Goal: Task Accomplishment & Management: Use online tool/utility

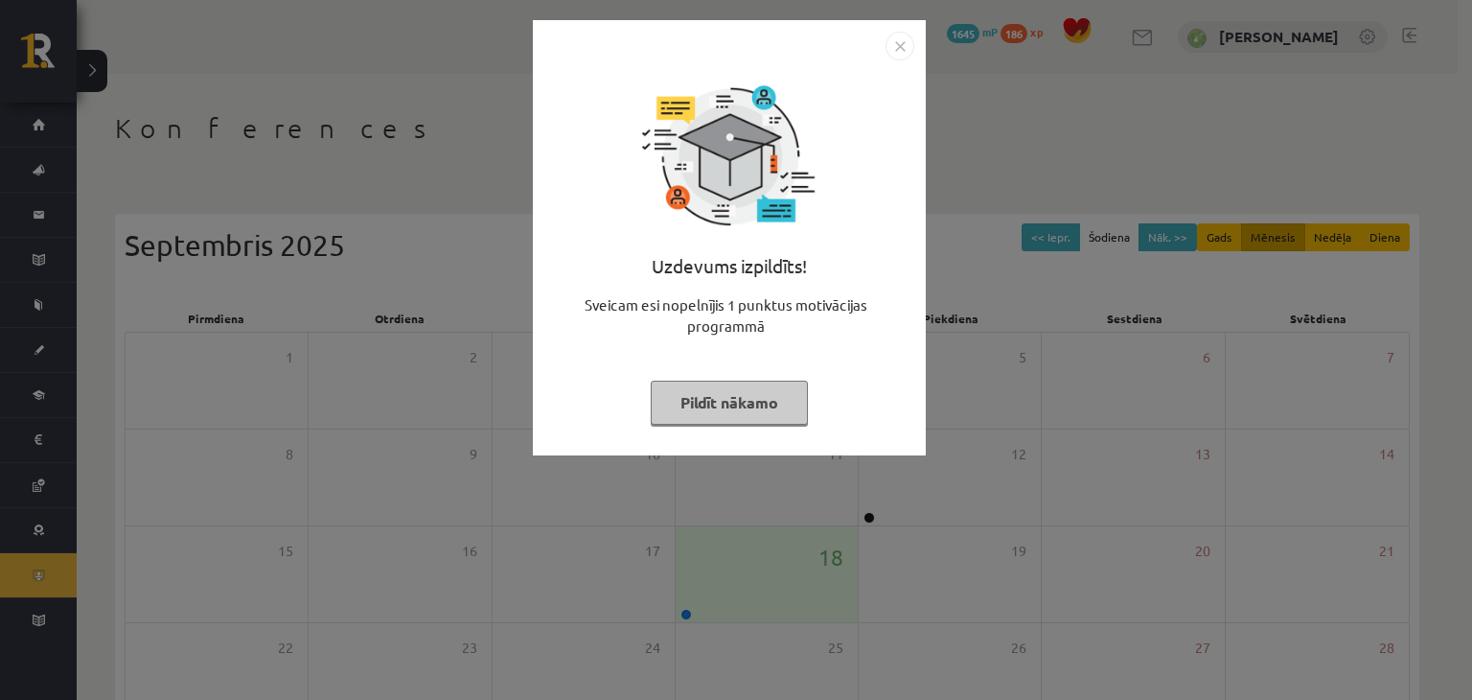
click at [749, 393] on button "Pildīt nākamo" at bounding box center [729, 402] width 157 height 44
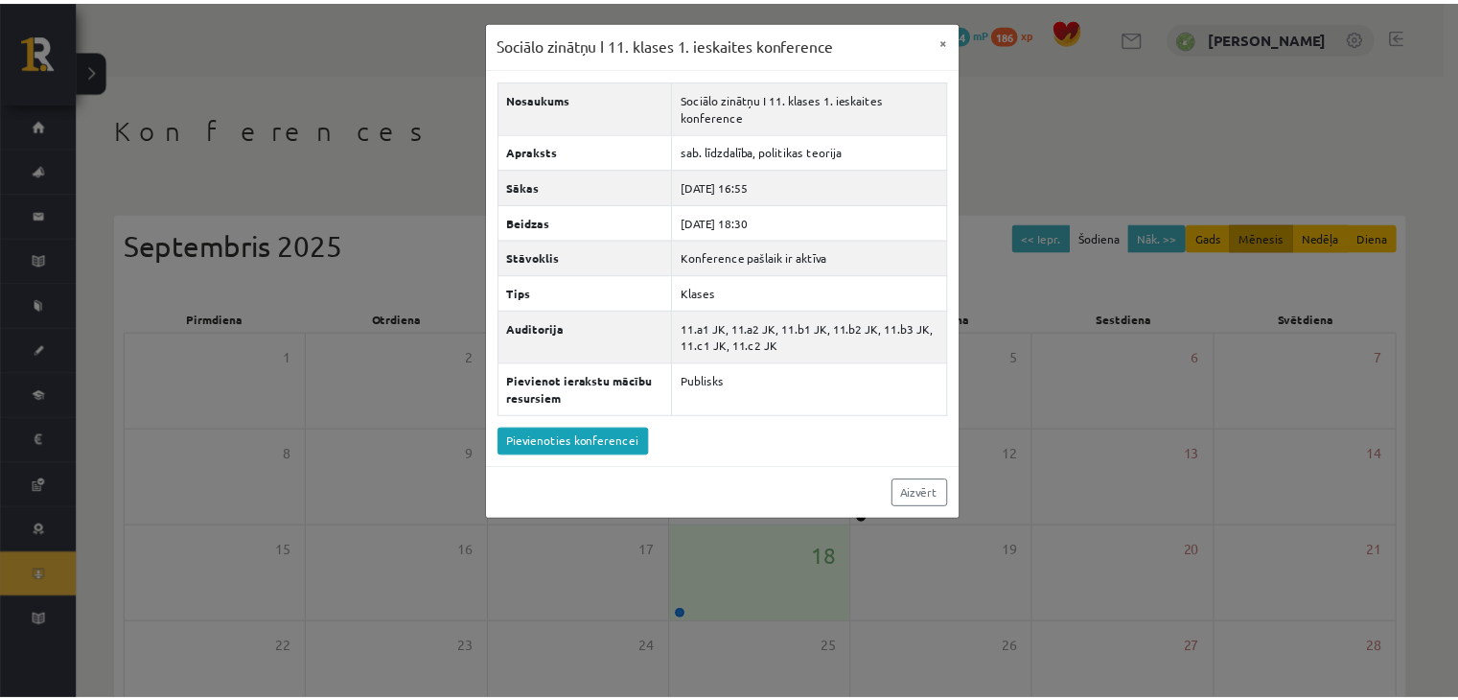
scroll to position [215, 0]
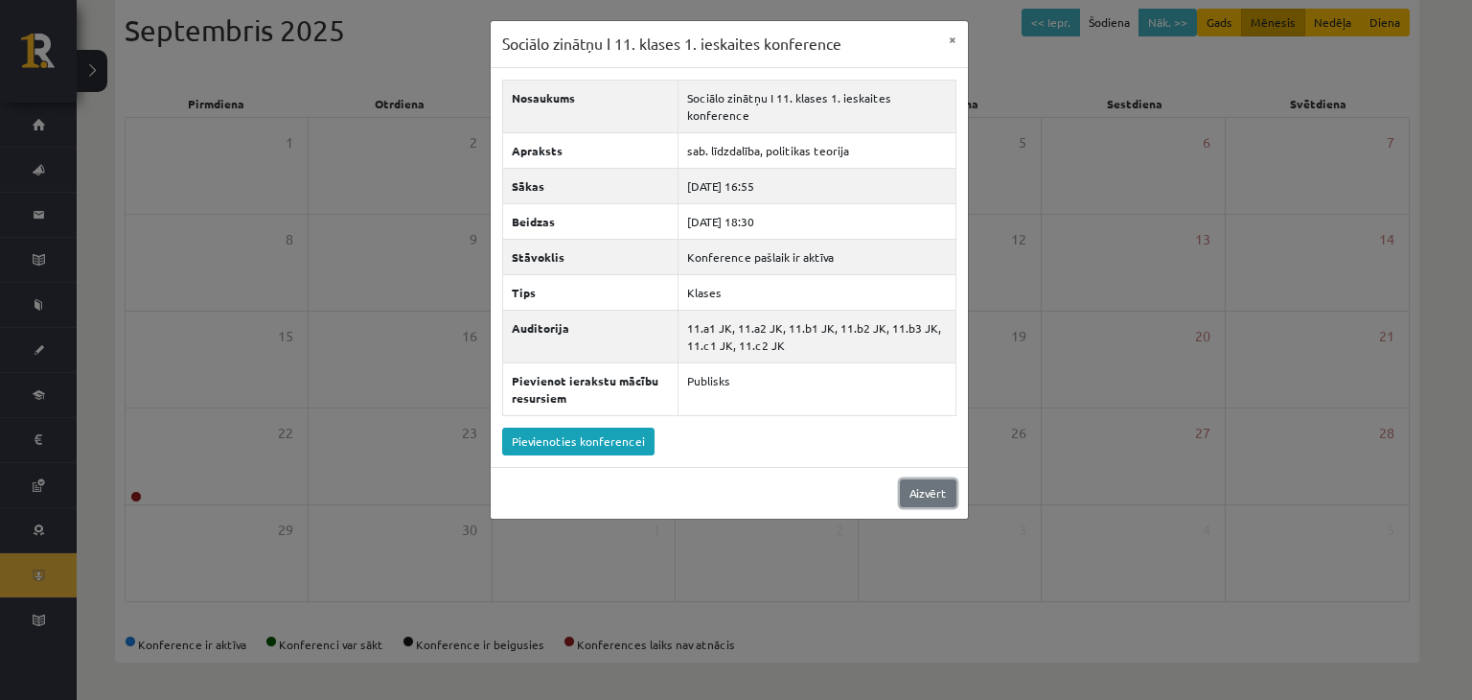
click at [923, 488] on link "Aizvērt" at bounding box center [928, 493] width 57 height 28
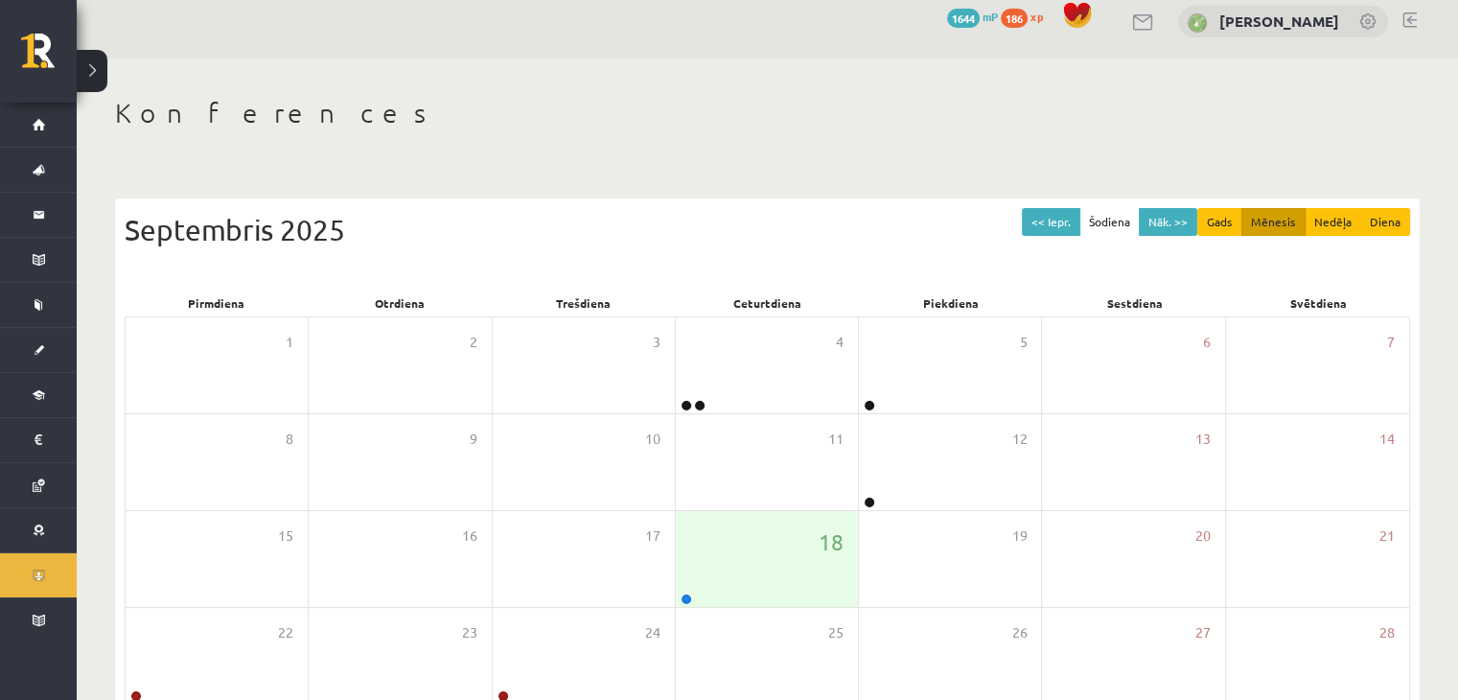
scroll to position [0, 0]
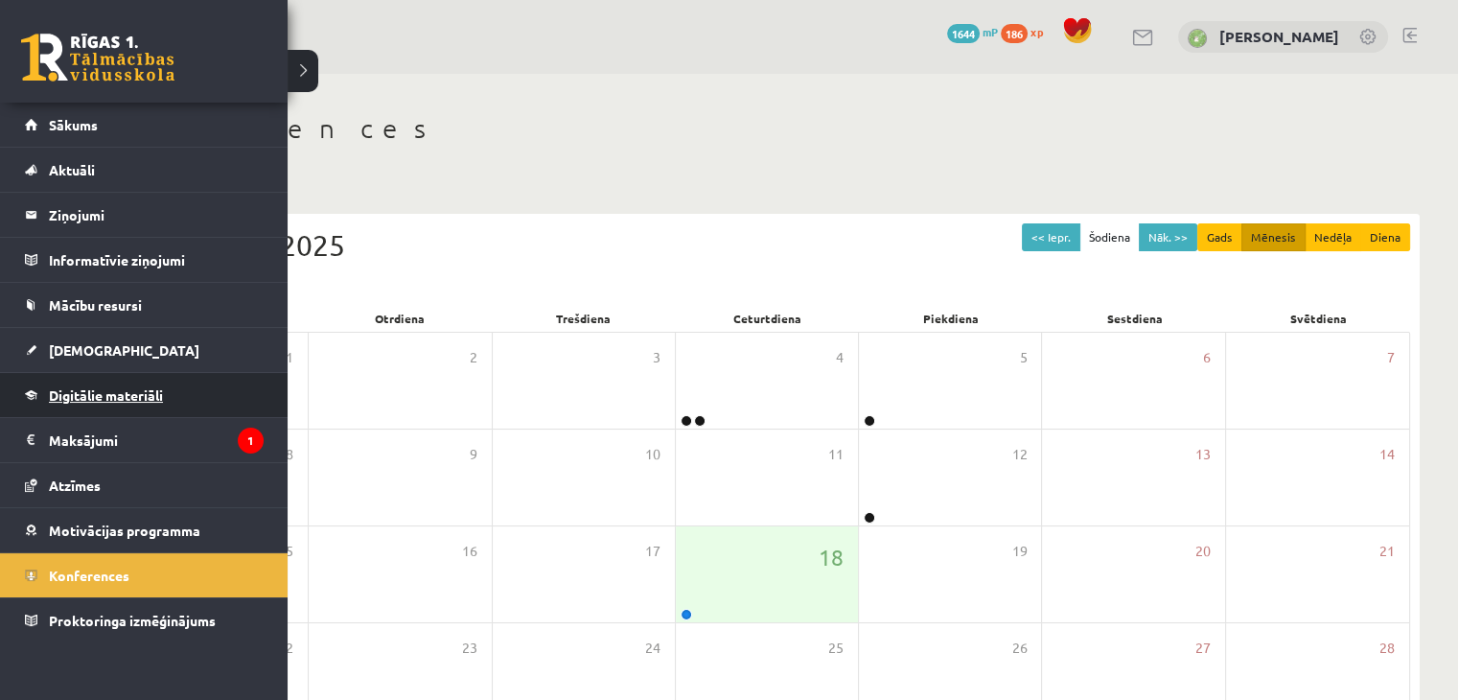
click at [101, 394] on span "Digitālie materiāli" at bounding box center [106, 394] width 114 height 17
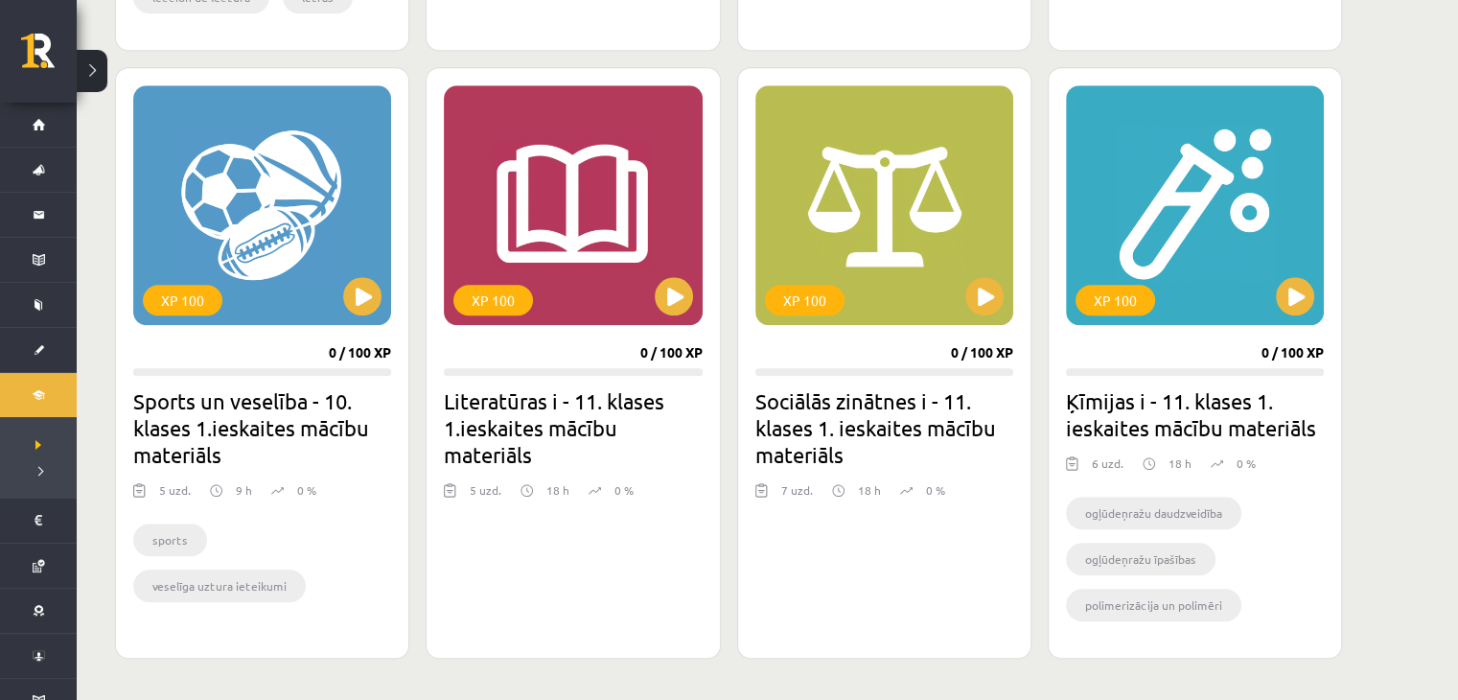
scroll to position [1718, 0]
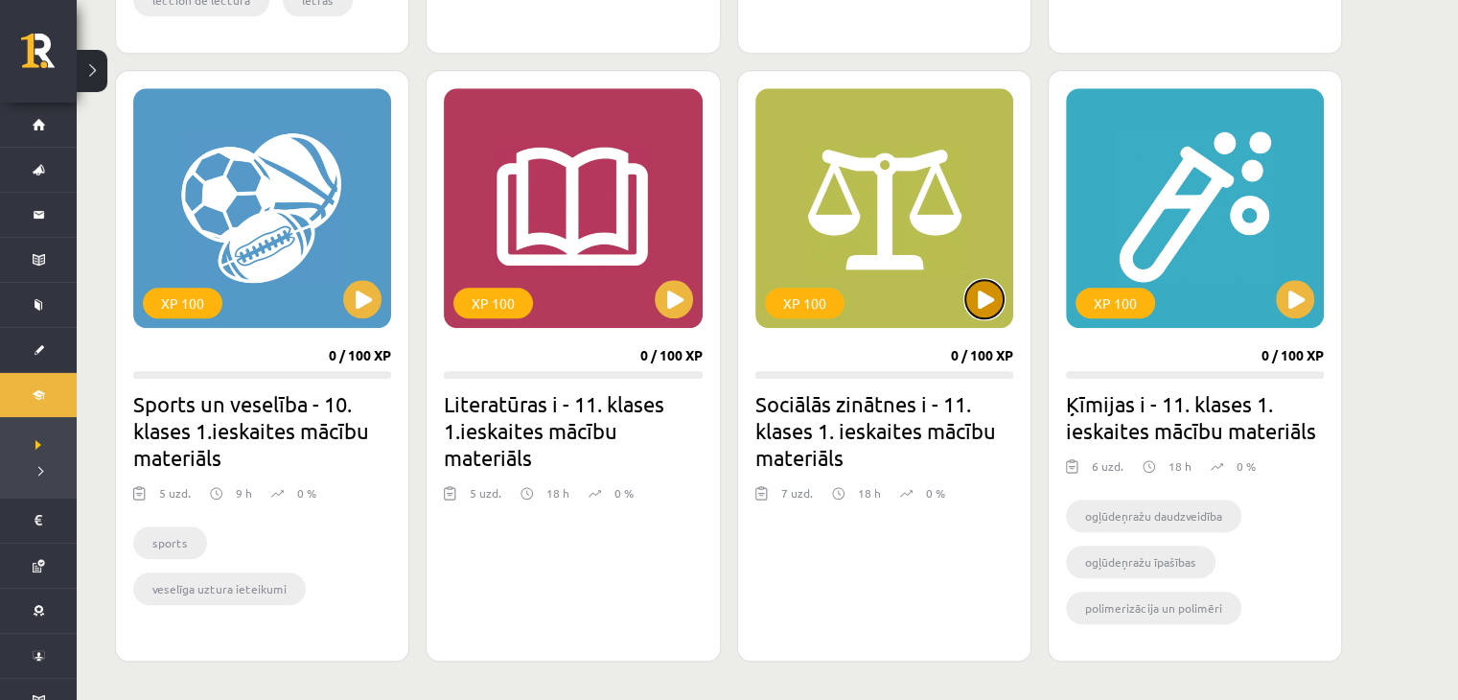
click at [972, 308] on button at bounding box center [984, 299] width 38 height 38
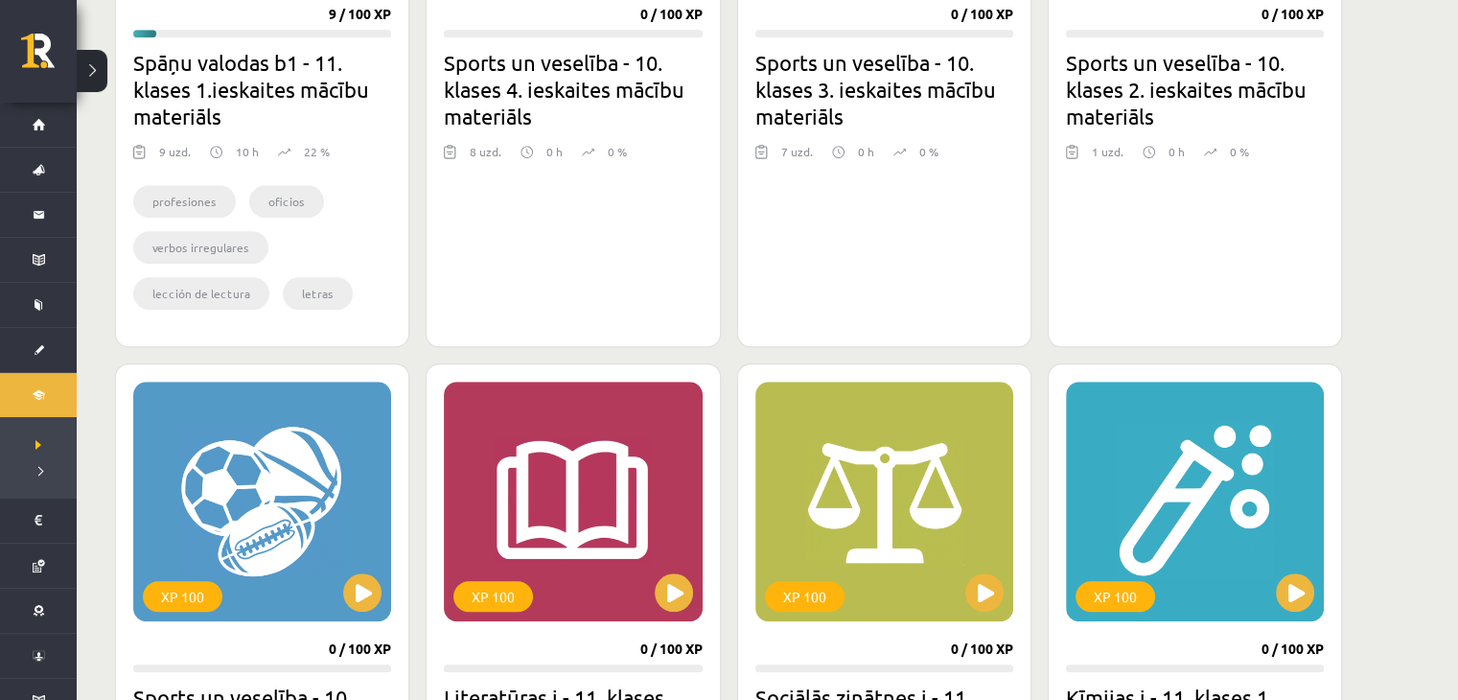
scroll to position [1431, 0]
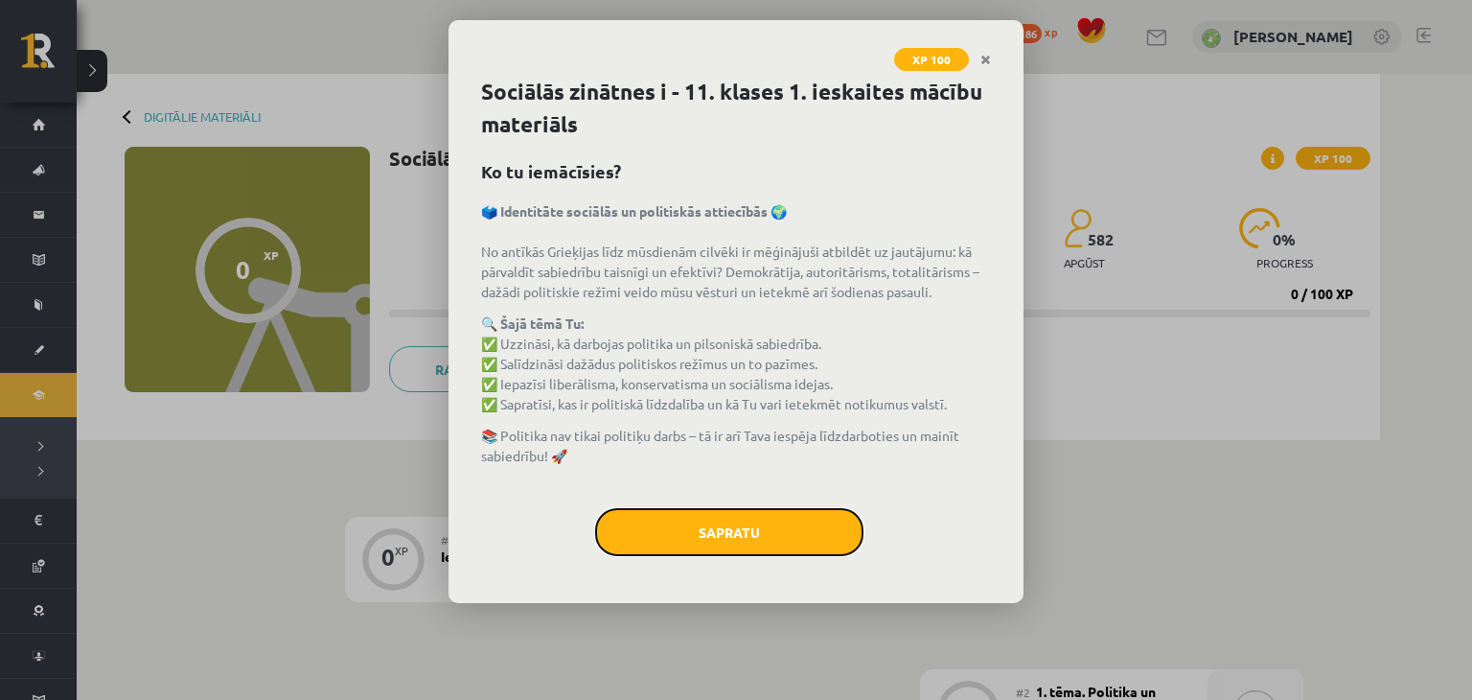
drag, startPoint x: 836, startPoint y: 538, endPoint x: 824, endPoint y: 530, distance: 13.8
click at [834, 539] on button "Sapratu" at bounding box center [729, 532] width 268 height 48
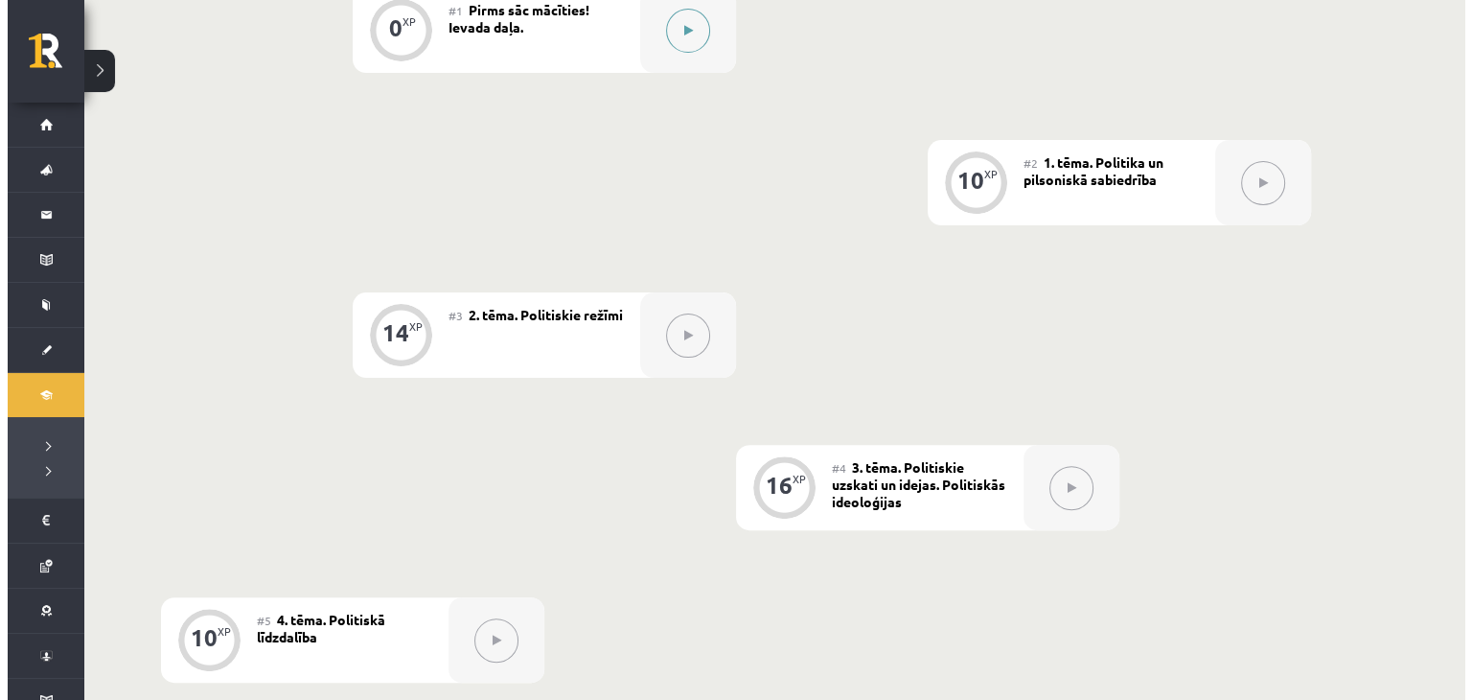
scroll to position [192, 0]
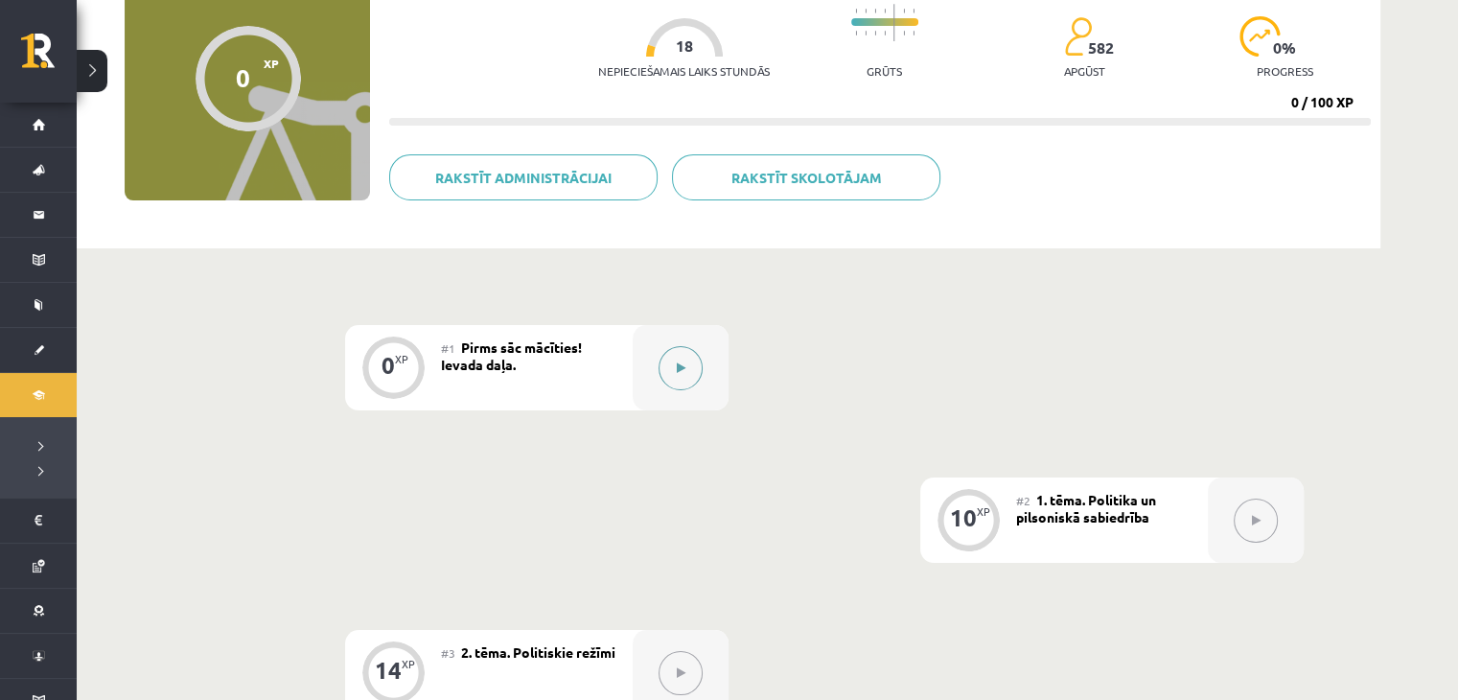
click at [698, 350] on div at bounding box center [681, 367] width 96 height 85
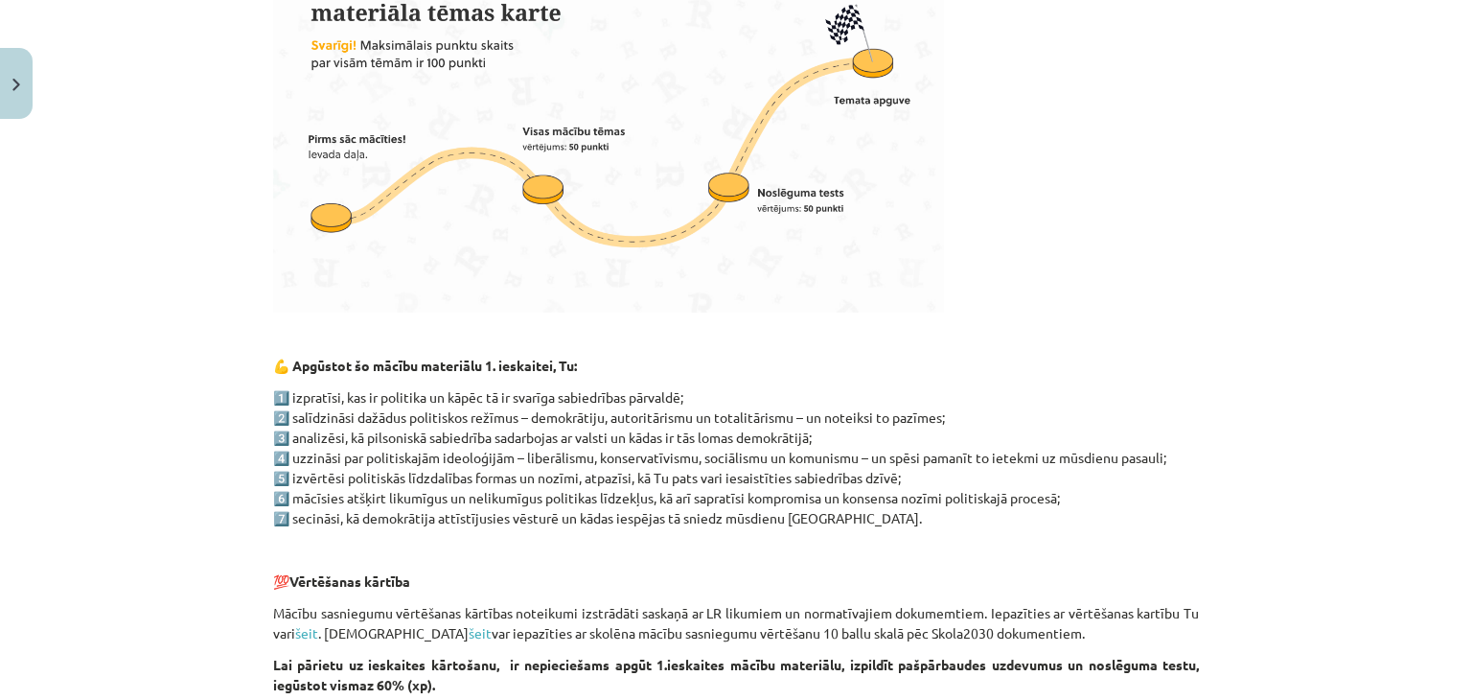
scroll to position [1223, 0]
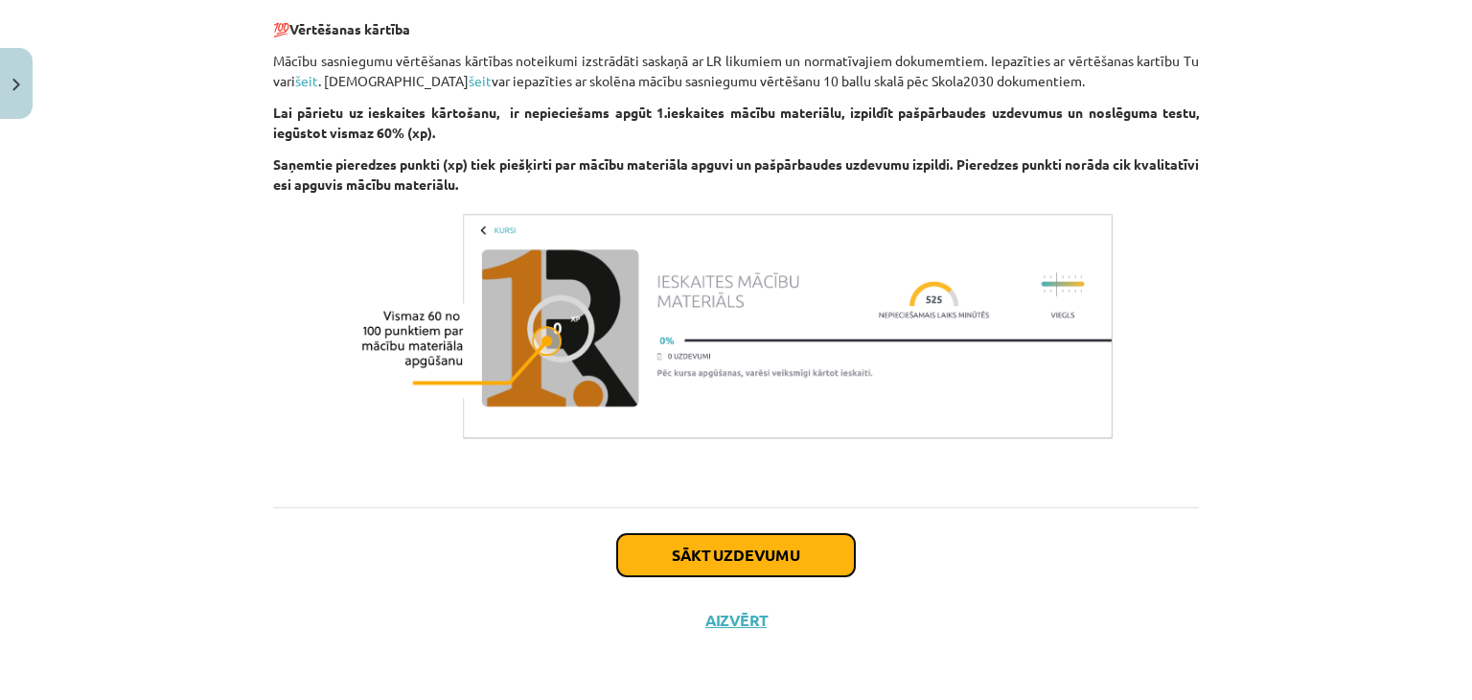
click at [821, 549] on button "Sākt uzdevumu" at bounding box center [736, 555] width 238 height 42
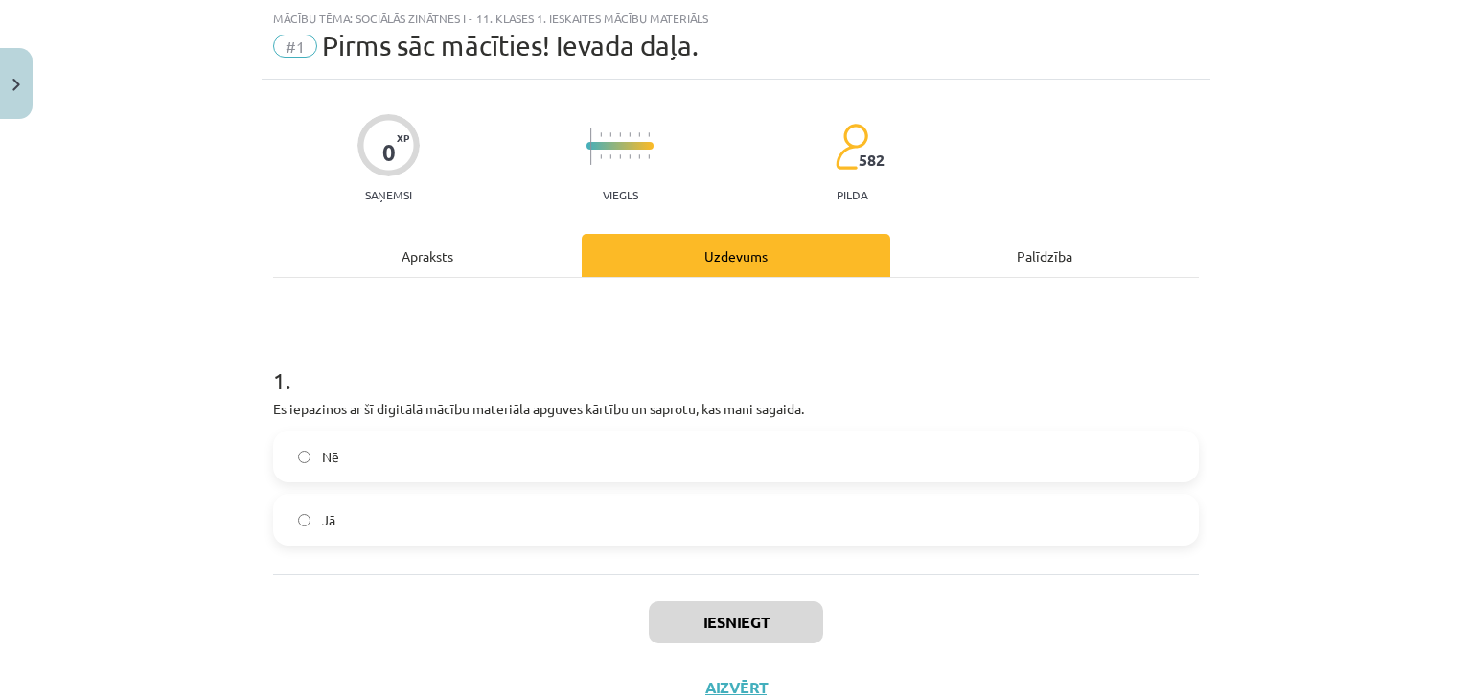
click at [510, 504] on label "Jā" at bounding box center [736, 519] width 922 height 48
click at [782, 612] on button "Iesniegt" at bounding box center [736, 622] width 174 height 42
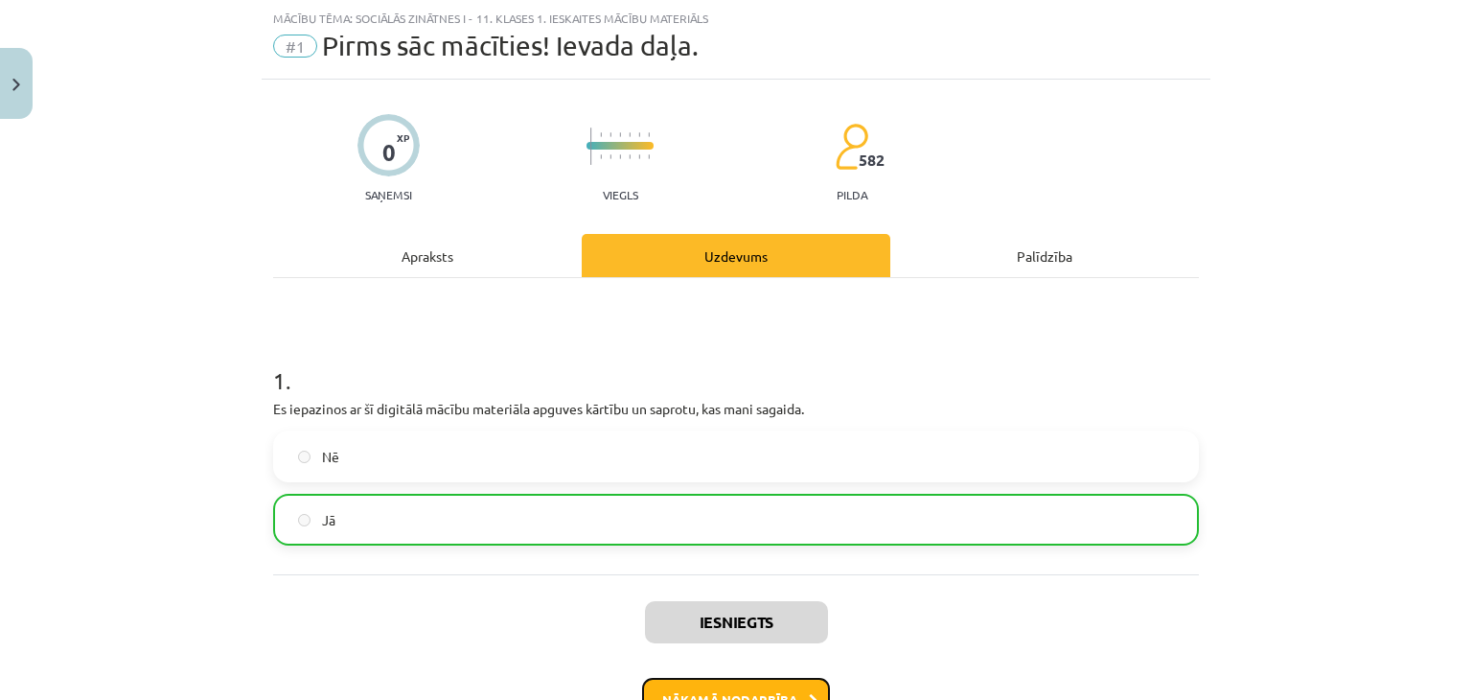
click at [795, 679] on button "Nākamā nodarbība" at bounding box center [736, 700] width 188 height 44
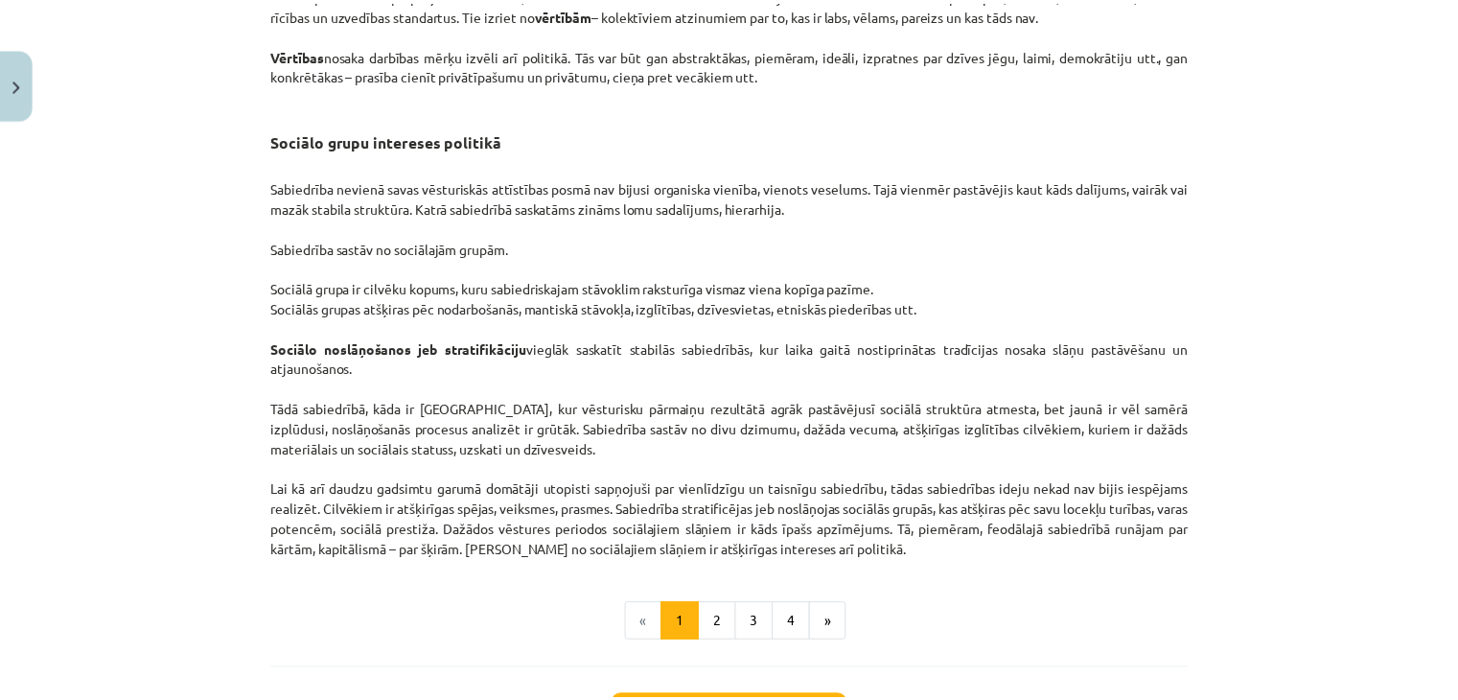
scroll to position [3000, 0]
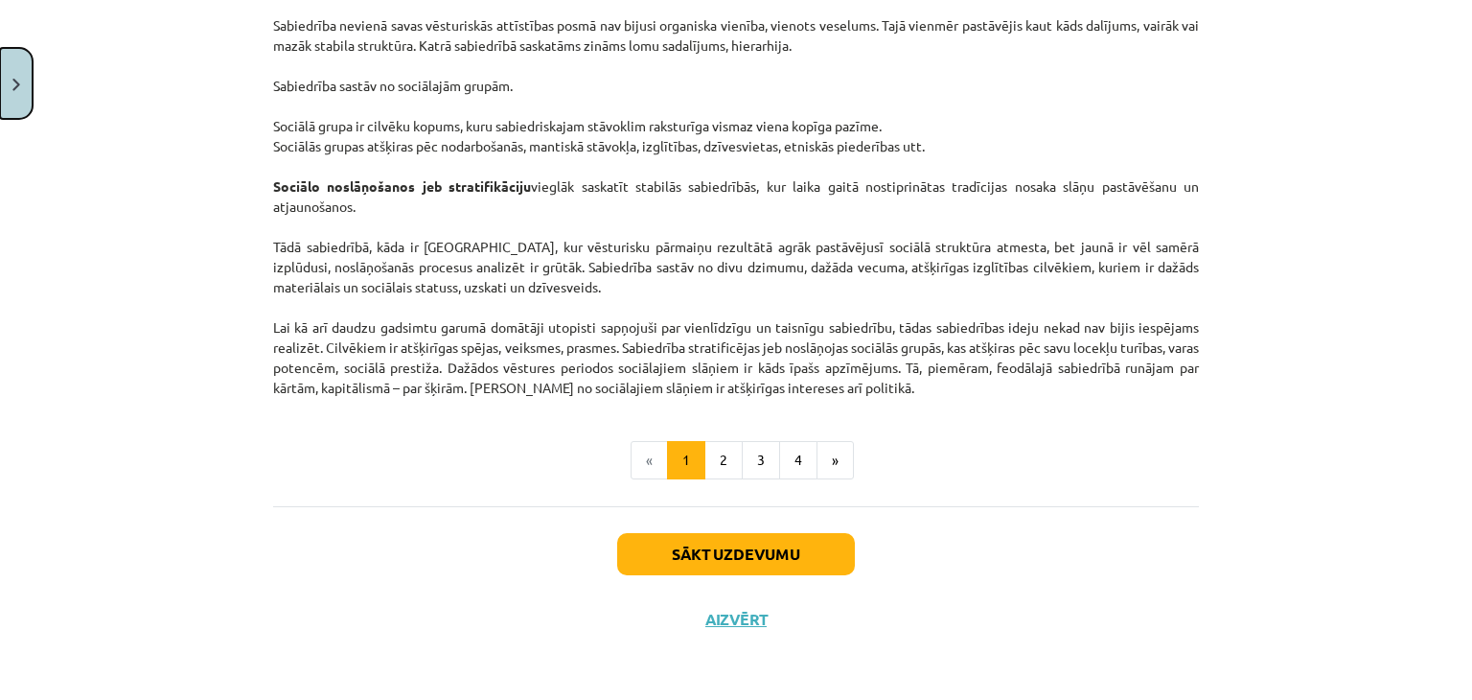
click at [14, 102] on button "Close" at bounding box center [16, 83] width 33 height 71
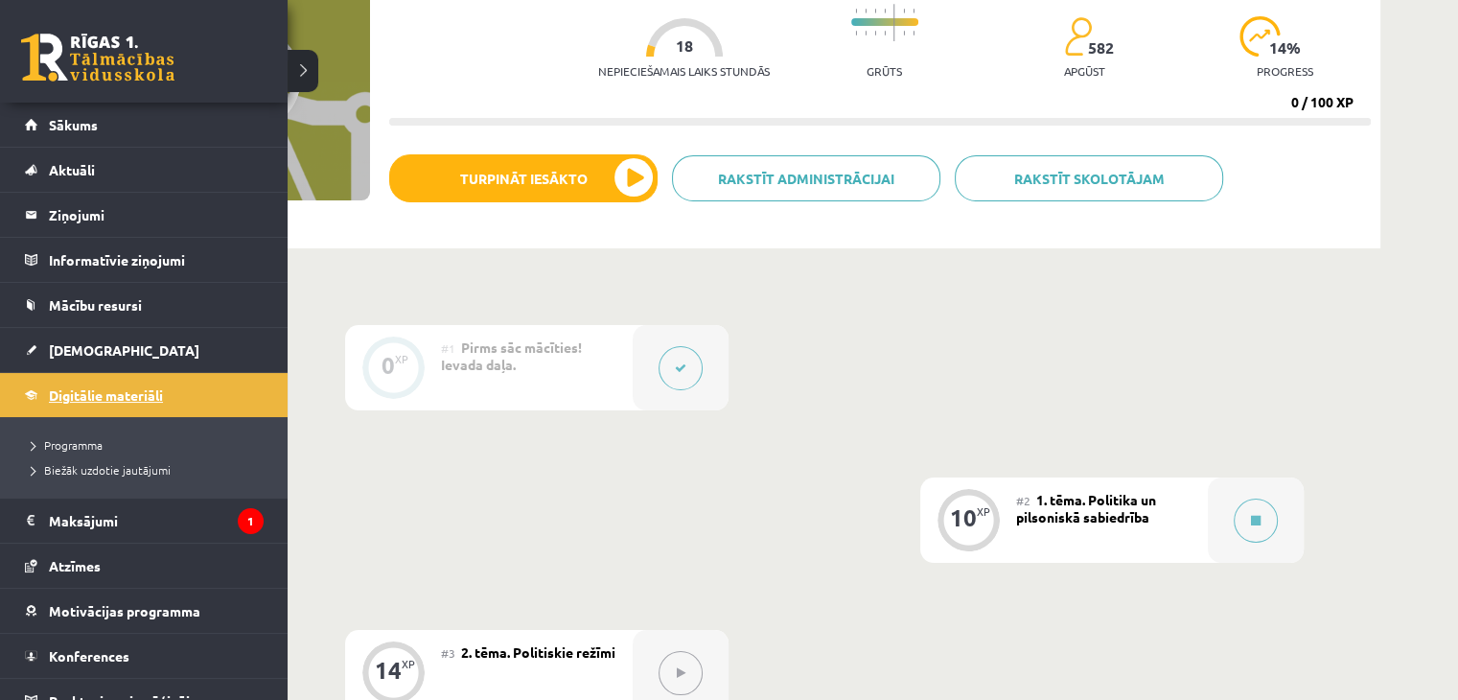
click at [150, 399] on span "Digitālie materiāli" at bounding box center [106, 394] width 114 height 17
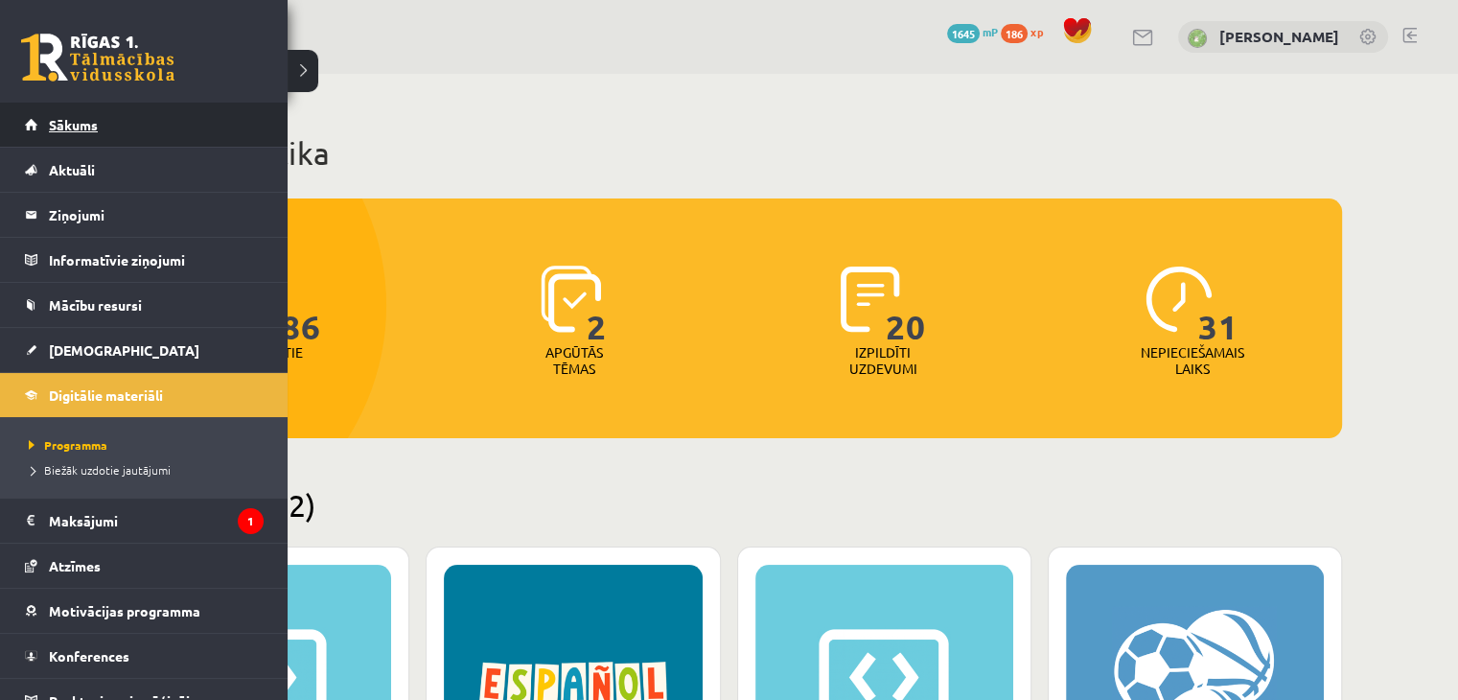
click at [104, 112] on link "Sākums" at bounding box center [144, 125] width 239 height 44
